Goal: Purchase product/service

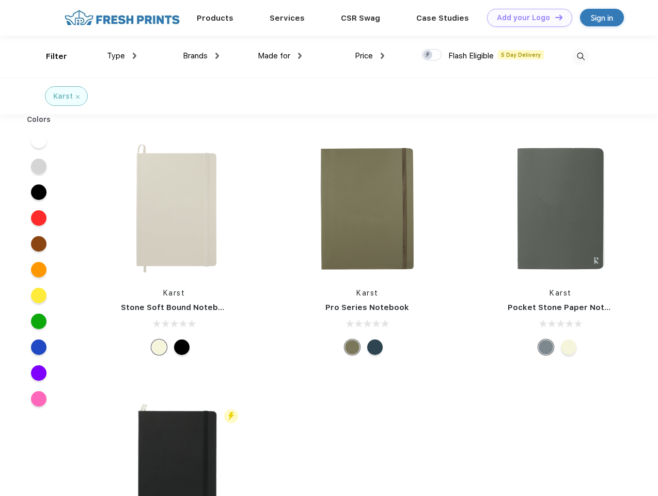
click at [526, 18] on link "Add your Logo Design Tool" at bounding box center [529, 18] width 85 height 18
click at [0, 0] on div "Design Tool" at bounding box center [0, 0] width 0 height 0
click at [554, 17] on link "Add your Logo Design Tool" at bounding box center [529, 18] width 85 height 18
click at [50, 56] on div "Filter" at bounding box center [56, 57] width 21 height 12
click at [122, 56] on span "Type" at bounding box center [116, 55] width 18 height 9
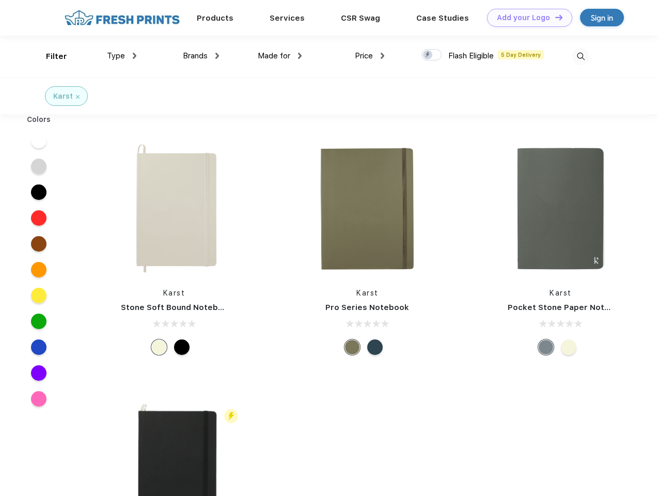
click at [201, 56] on span "Brands" at bounding box center [195, 55] width 25 height 9
click at [280, 56] on span "Made for" at bounding box center [274, 55] width 33 height 9
click at [370, 56] on span "Price" at bounding box center [364, 55] width 18 height 9
click at [432, 55] on div at bounding box center [431, 54] width 20 height 11
click at [428, 55] on input "checkbox" at bounding box center [424, 52] width 7 height 7
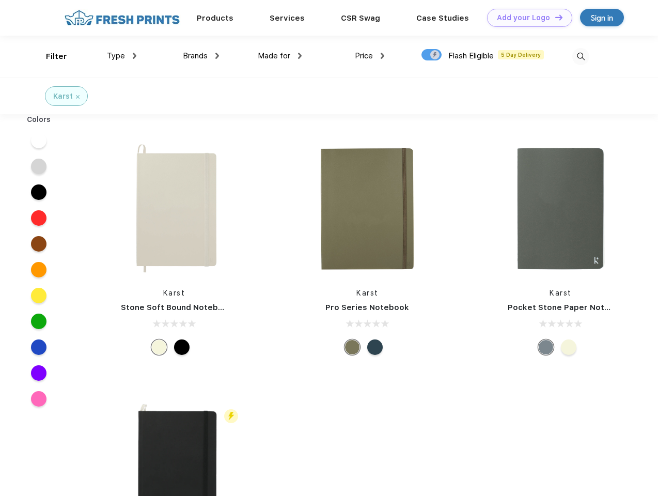
click at [580, 56] on img at bounding box center [580, 56] width 17 height 17
